Goal: Find specific page/section: Find specific page/section

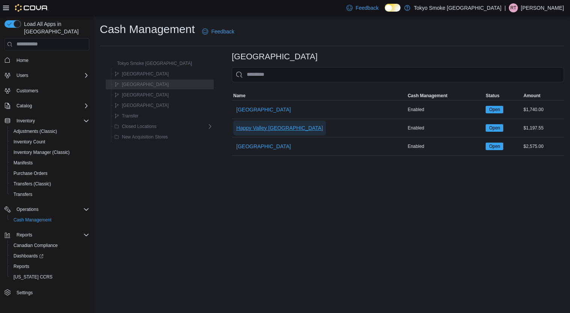
click at [249, 129] on span "Happy Valley [GEOGRAPHIC_DATA]" at bounding box center [279, 128] width 87 height 8
